Goal: Information Seeking & Learning: Learn about a topic

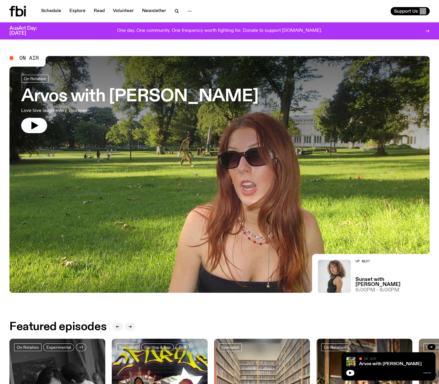
click at [182, 31] on p "One day. One community. One frequency worth fighting for. Donate to support [DO…" at bounding box center [219, 30] width 205 height 5
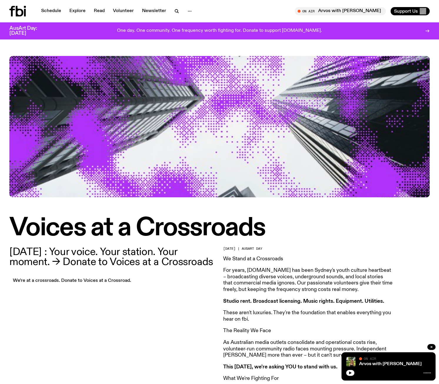
click at [183, 29] on p "One day. One community. One frequency worth fighting for. Donate to support [DO…" at bounding box center [219, 30] width 205 height 5
click at [48, 9] on link "Schedule" at bounding box center [51, 11] width 27 height 8
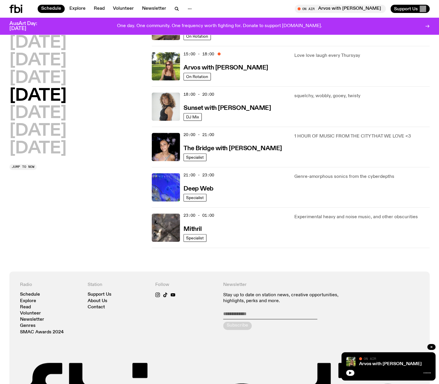
scroll to position [235, 0]
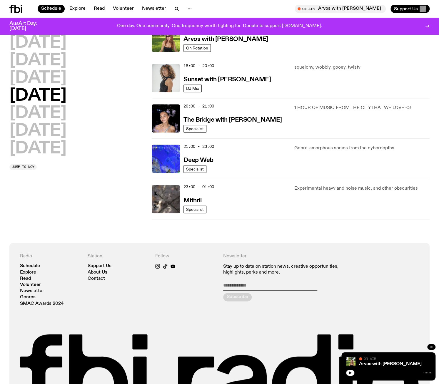
click at [302, 227] on div "[DATE] [DATE] [DATE] [DATE] [DATE] [DATE] [DATE] Jump to now 01:00 - 07:00 The …" at bounding box center [219, 29] width 439 height 427
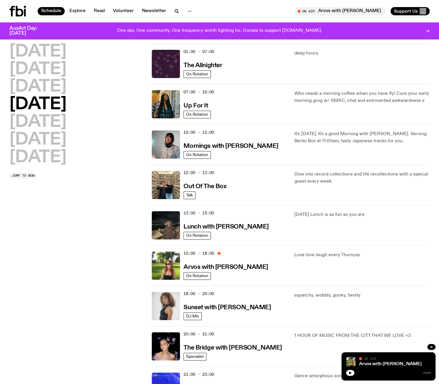
scroll to position [0, 0]
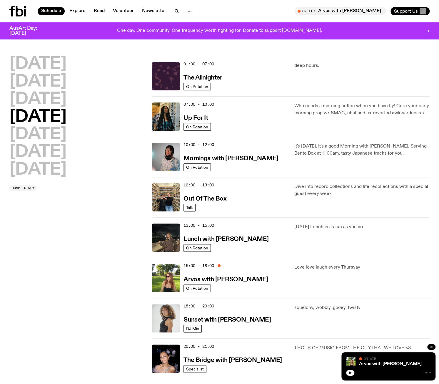
click at [88, 233] on div "[DATE] [DATE] [DATE] [DATE] [DATE] [DATE] [DATE] Jump to now" at bounding box center [76, 257] width 135 height 403
click at [83, 228] on div "[DATE] [DATE] [DATE] [DATE] [DATE] [DATE] [DATE] Jump to now" at bounding box center [76, 257] width 135 height 403
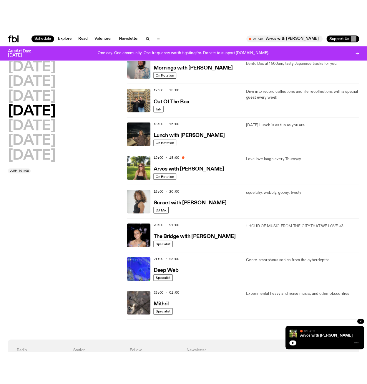
scroll to position [88, 0]
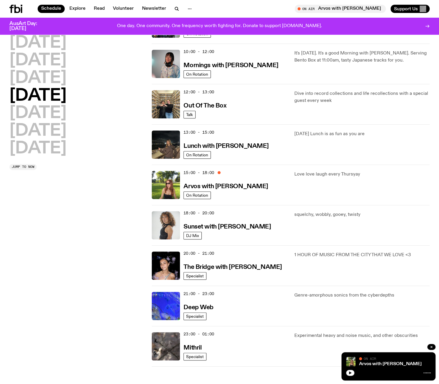
click at [87, 232] on div "[DATE] [DATE] [DATE] [DATE] [DATE] [DATE] [DATE] Jump to now" at bounding box center [76, 164] width 135 height 403
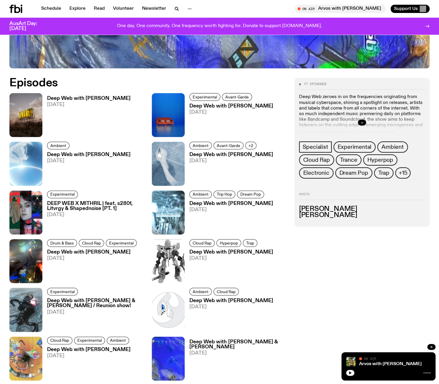
scroll to position [233, 0]
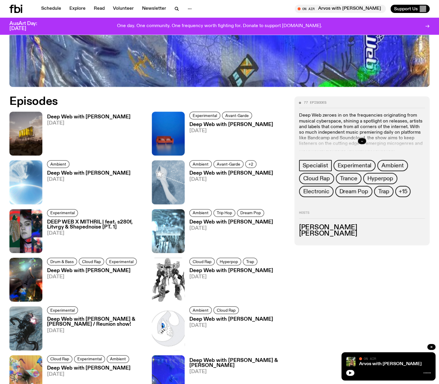
click at [360, 139] on button "button" at bounding box center [362, 141] width 8 height 6
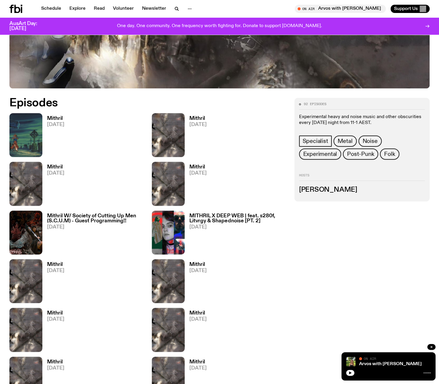
scroll to position [291, 0]
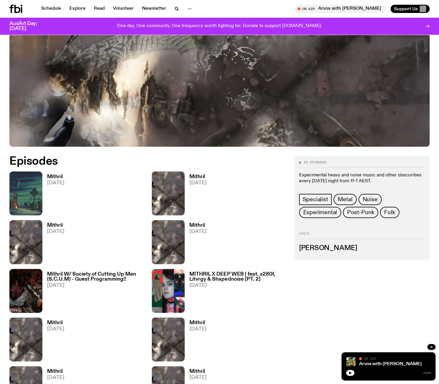
scroll to position [202, 0]
